Goal: Transaction & Acquisition: Purchase product/service

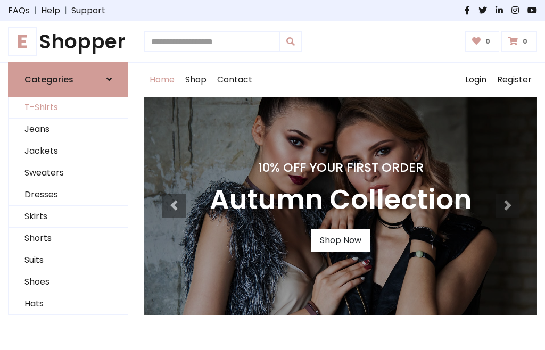
click at [68, 108] on link "T-Shirts" at bounding box center [68, 108] width 119 height 22
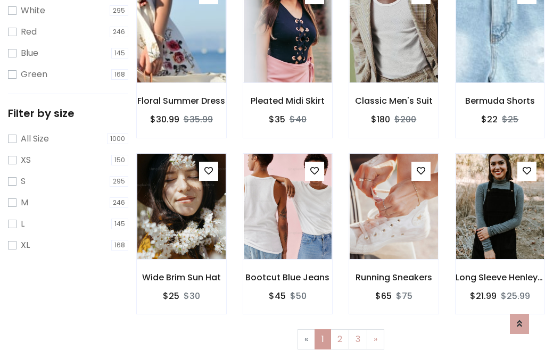
scroll to position [19, 0]
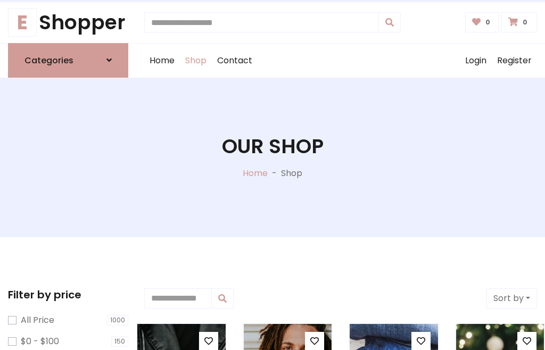
click at [273, 157] on h1 "Our Shop" at bounding box center [273, 147] width 102 height 24
click at [341, 60] on div "Home Shop Contact Log out Login Register" at bounding box center [340, 61] width 393 height 34
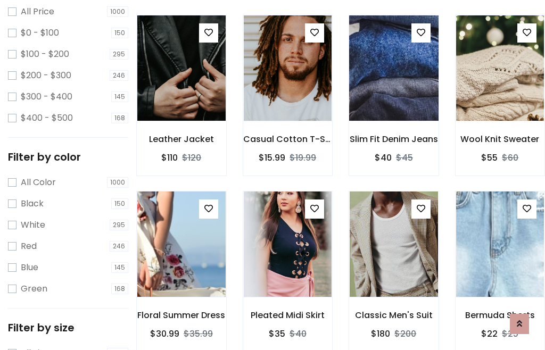
click at [393, 87] on img at bounding box center [394, 68] width 106 height 256
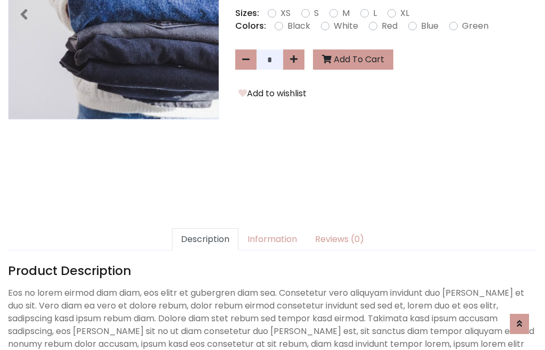
scroll to position [260, 0]
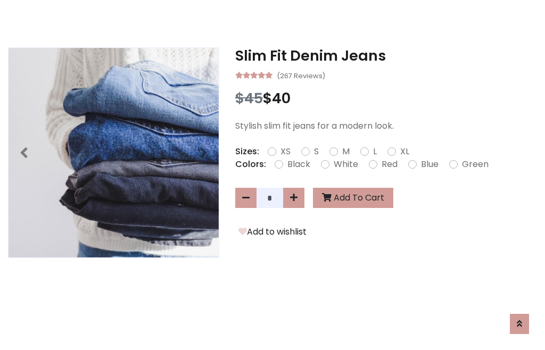
click at [386, 55] on h3 "Slim Fit Denim Jeans" at bounding box center [386, 55] width 302 height 17
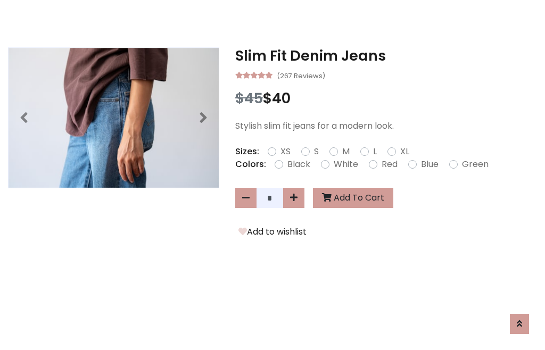
click at [386, 55] on h3 "Slim Fit Denim Jeans" at bounding box center [386, 55] width 302 height 17
